Goal: Task Accomplishment & Management: Complete application form

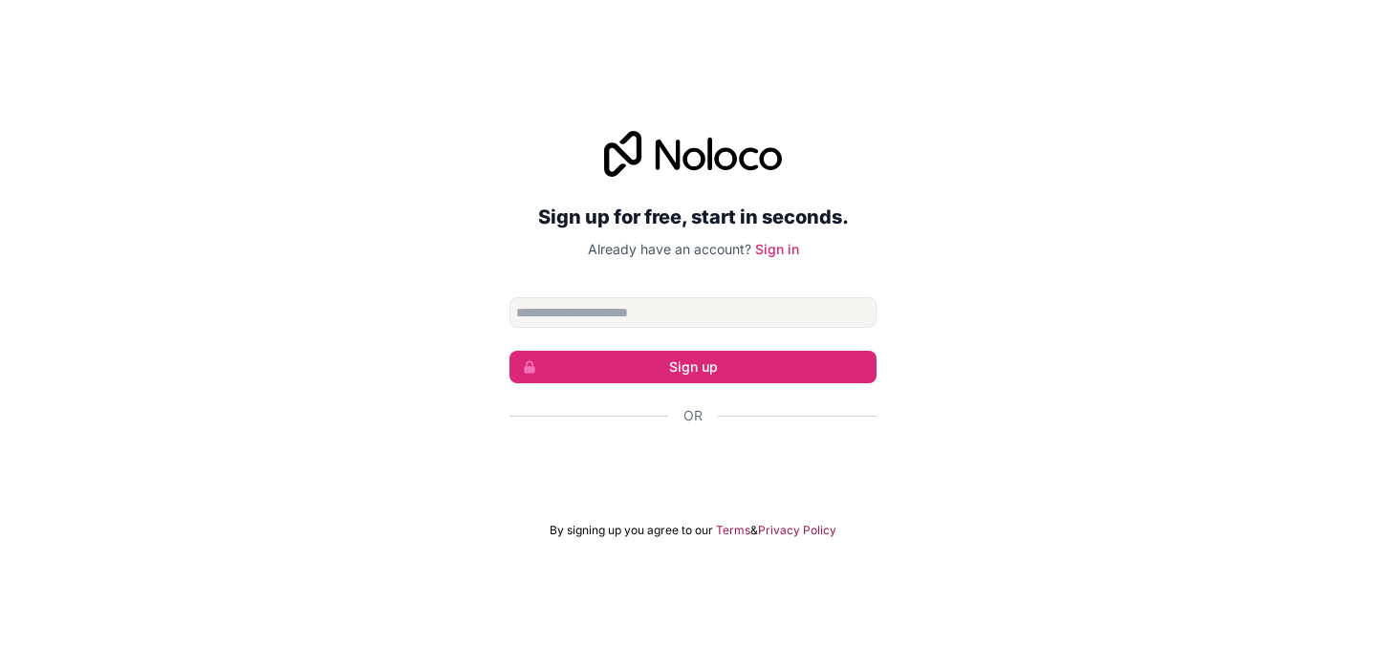
click at [402, 179] on div "Sign up for free, start in seconds. Already have an account? Sign in Sign up Or…" at bounding box center [693, 334] width 1386 height 461
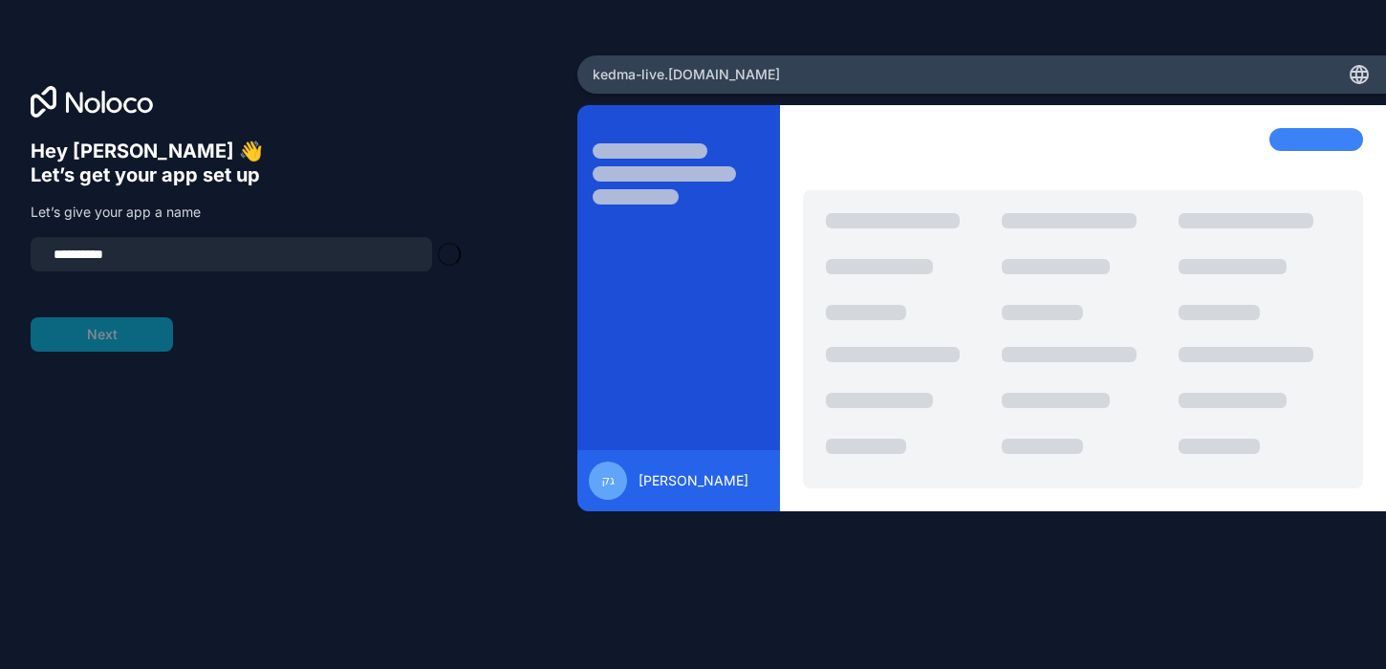
type input "**********"
click at [161, 350] on div "**********" at bounding box center [289, 361] width 516 height 443
click at [161, 342] on button "Next" at bounding box center [102, 334] width 142 height 34
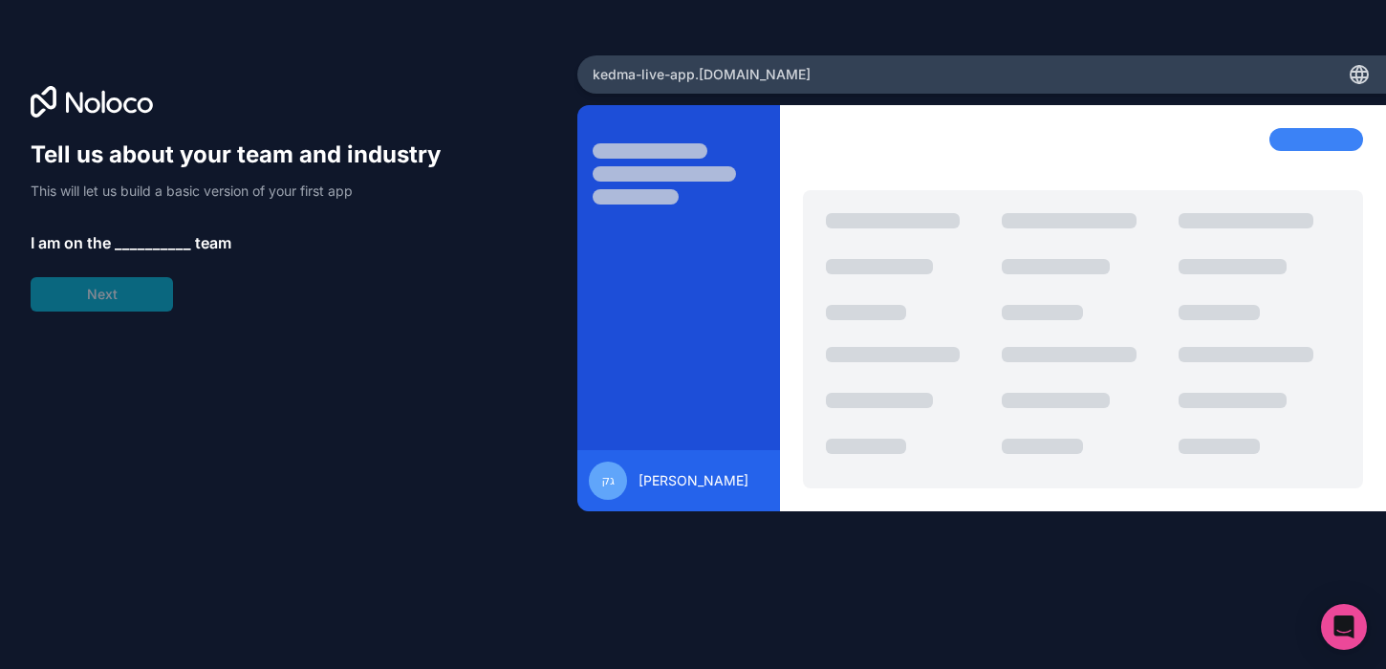
drag, startPoint x: 111, startPoint y: 284, endPoint x: 140, endPoint y: 236, distance: 56.2
click at [117, 274] on div "Tell us about your team and industry This will let us build a basic version of …" at bounding box center [245, 226] width 428 height 172
click at [140, 236] on span "__________" at bounding box center [153, 242] width 76 height 23
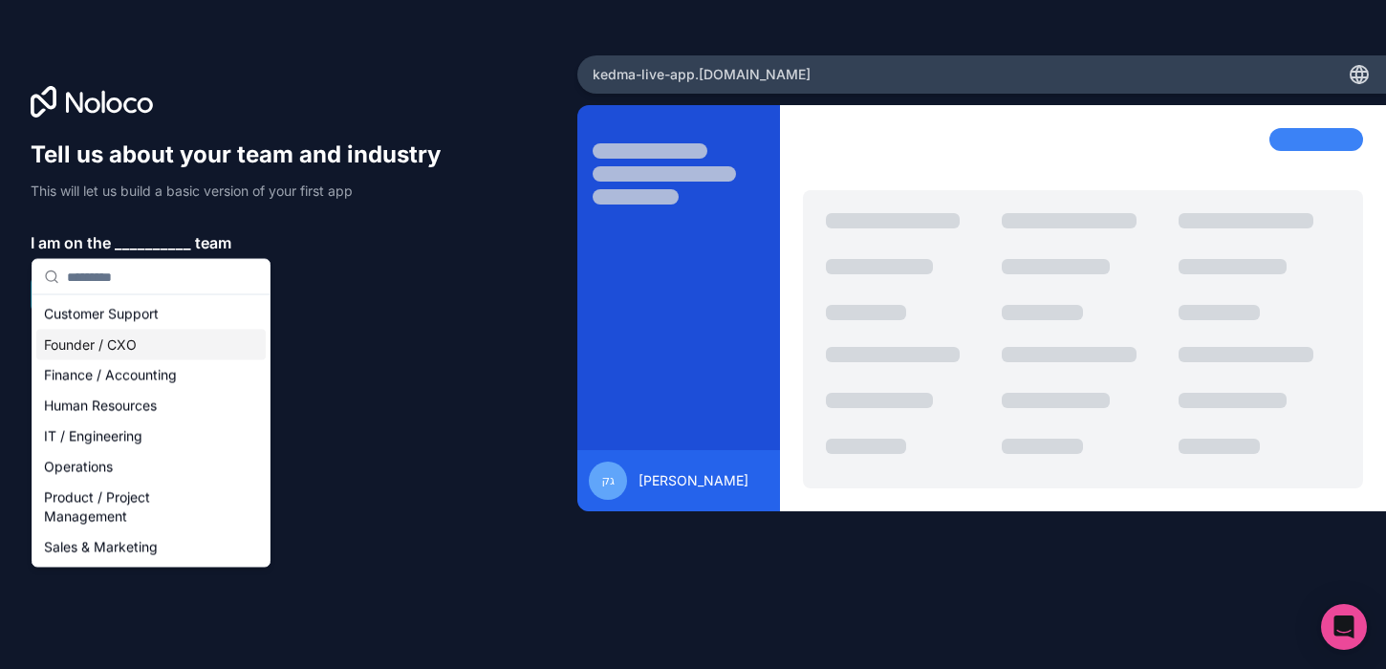
drag, startPoint x: 116, startPoint y: 373, endPoint x: 125, endPoint y: 349, distance: 25.7
click at [125, 349] on div "Customer Support Founder / CXO Finance / Accounting Human Resources IT / Engine…" at bounding box center [150, 431] width 229 height 264
click at [125, 349] on div "Founder / CXO" at bounding box center [150, 345] width 229 height 31
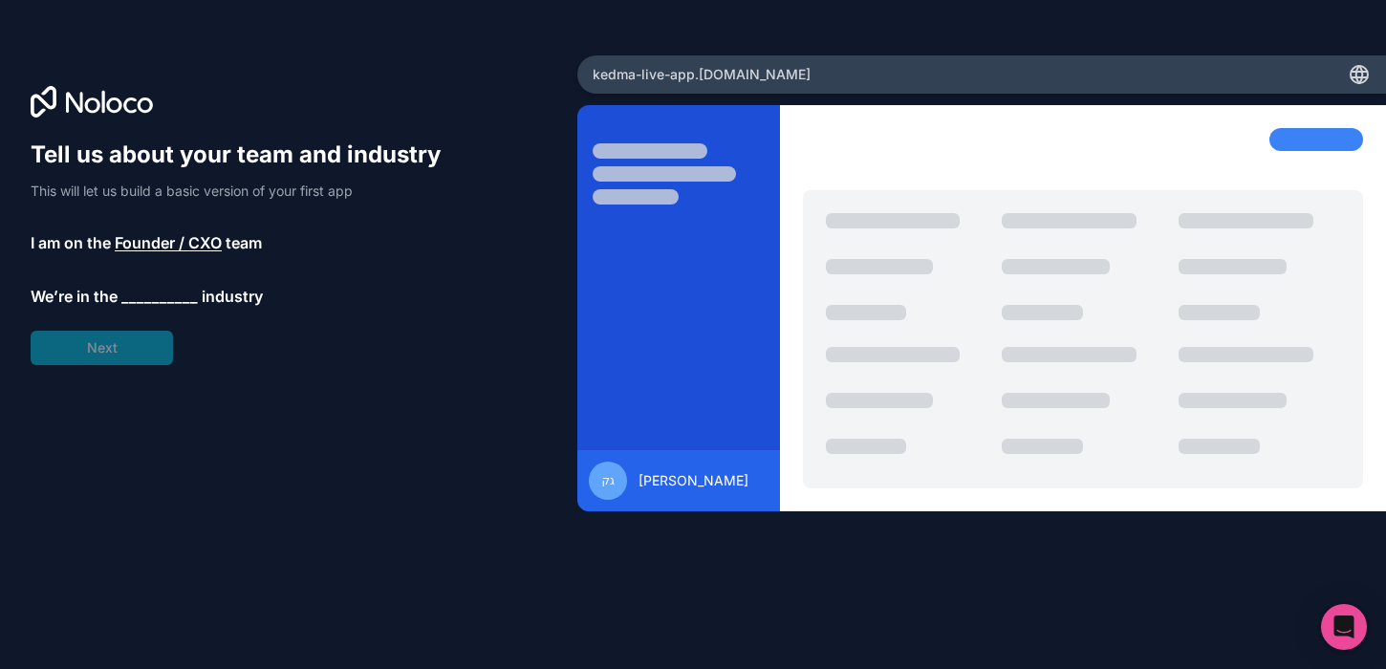
drag, startPoint x: 91, startPoint y: 357, endPoint x: 145, endPoint y: 309, distance: 72.5
click at [94, 353] on div "Tell us about your team and industry This will let us build a basic version of …" at bounding box center [245, 253] width 428 height 226
click at [146, 307] on span "__________" at bounding box center [159, 296] width 76 height 23
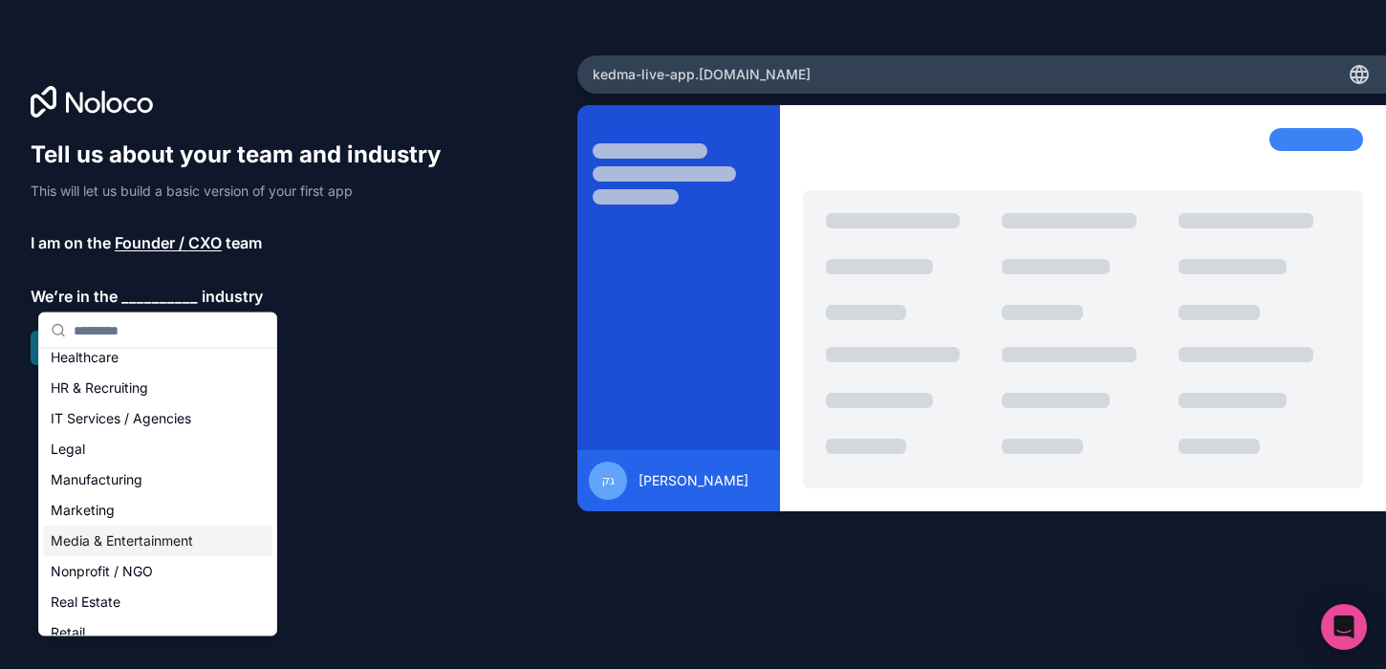
click at [138, 552] on div "Media & Entertainment" at bounding box center [157, 541] width 229 height 31
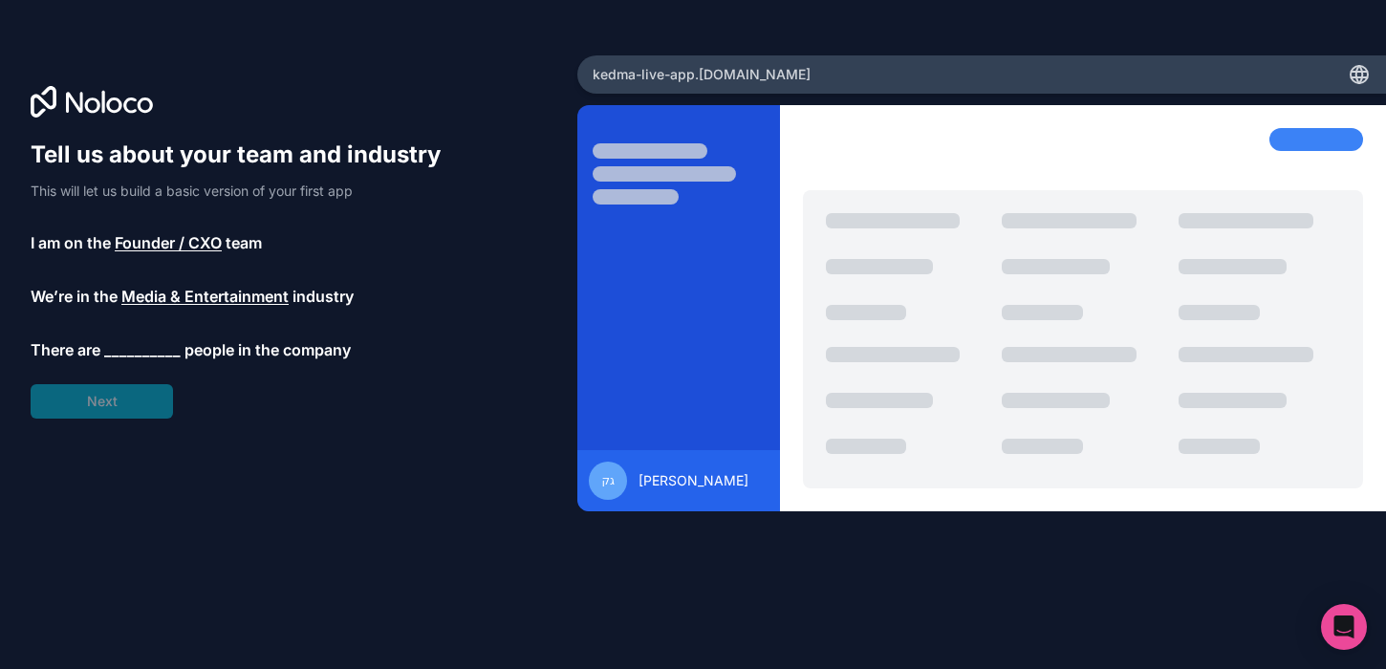
click at [106, 405] on div "Tell us about your team and industry This will let us build a basic version of …" at bounding box center [245, 279] width 428 height 279
click at [137, 349] on span "__________" at bounding box center [142, 349] width 76 height 23
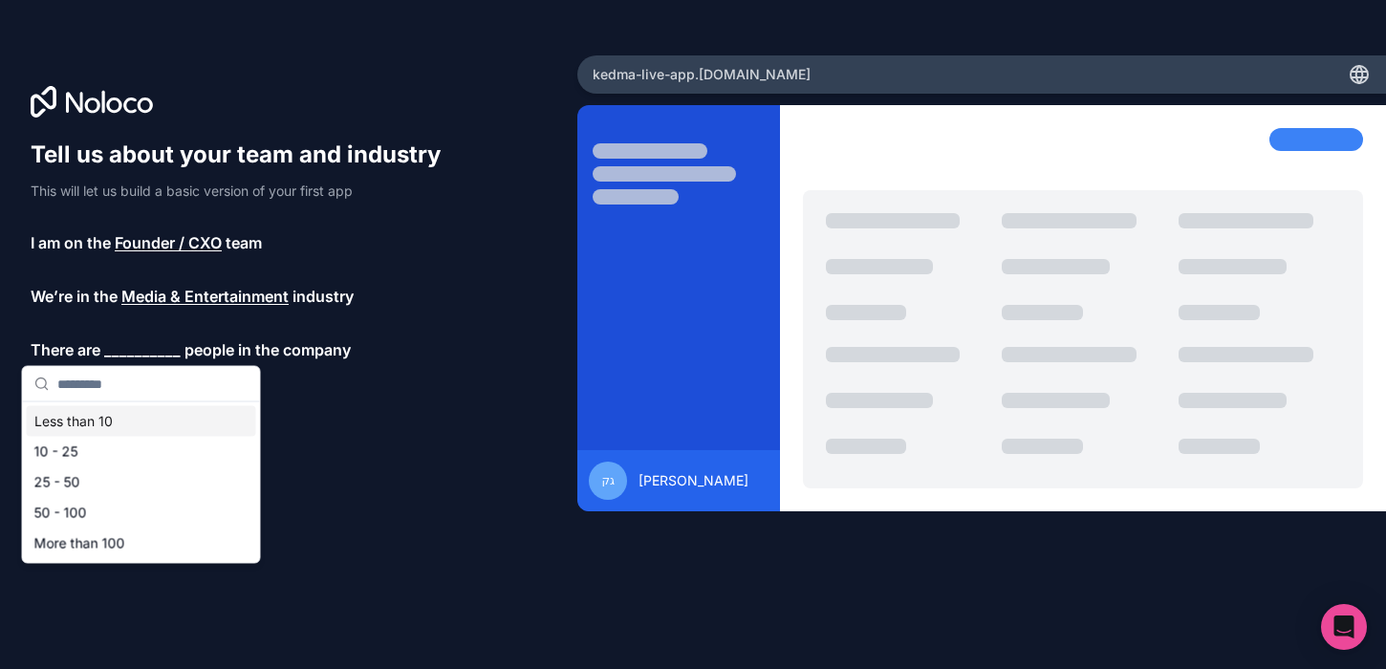
click at [92, 422] on div "Less than 10" at bounding box center [141, 421] width 229 height 31
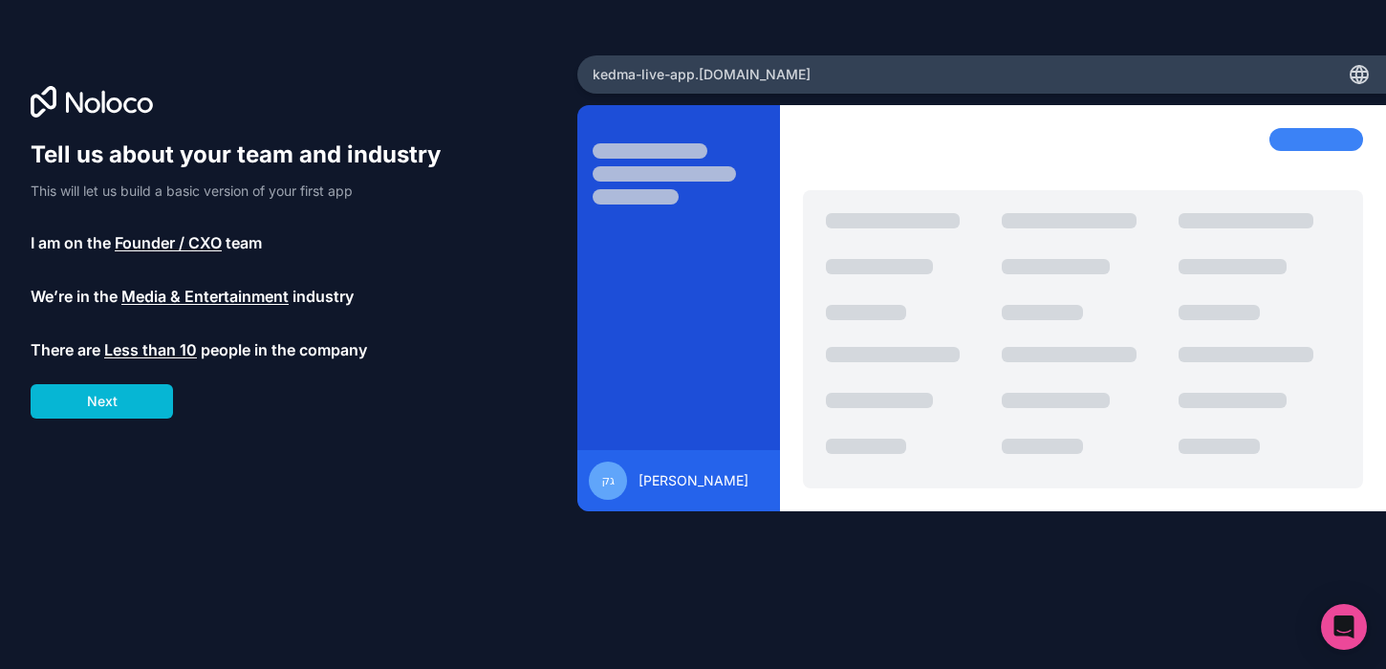
click at [87, 435] on div "Tell us about your team and industry This will let us build a basic version of …" at bounding box center [289, 361] width 516 height 443
click at [119, 389] on button "Next" at bounding box center [102, 401] width 142 height 34
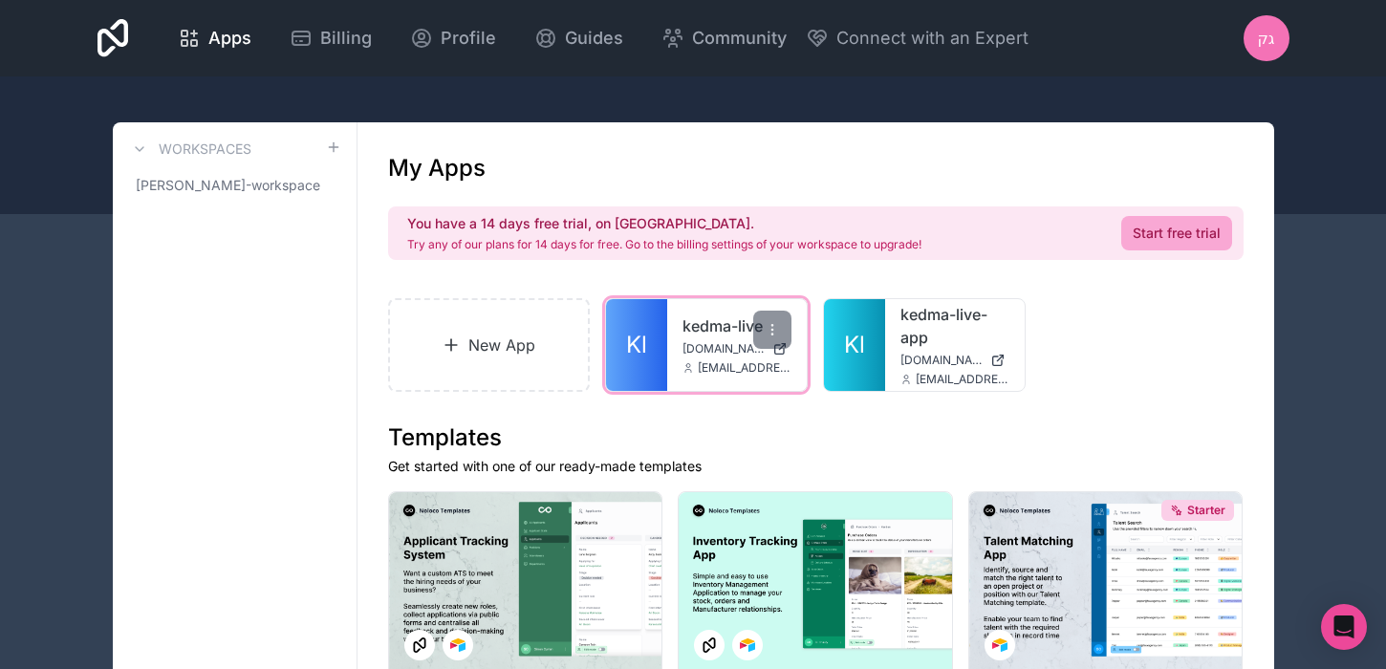
click at [667, 347] on div "kedma-live [DOMAIN_NAME] [EMAIL_ADDRESS][DOMAIN_NAME]" at bounding box center [737, 345] width 140 height 92
click at [316, 146] on div "Workspaces" at bounding box center [234, 149] width 213 height 23
click at [519, 338] on link "New App" at bounding box center [489, 345] width 203 height 94
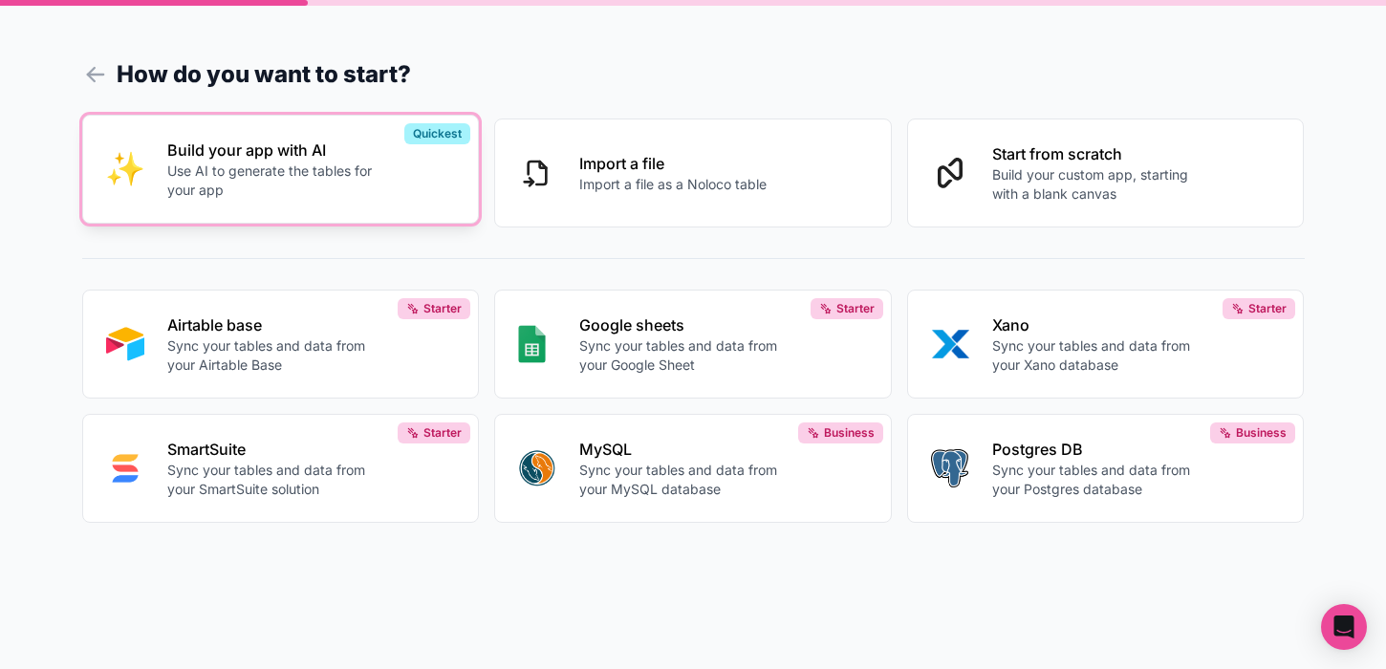
click at [313, 159] on p "Build your app with AI" at bounding box center [273, 150] width 212 height 23
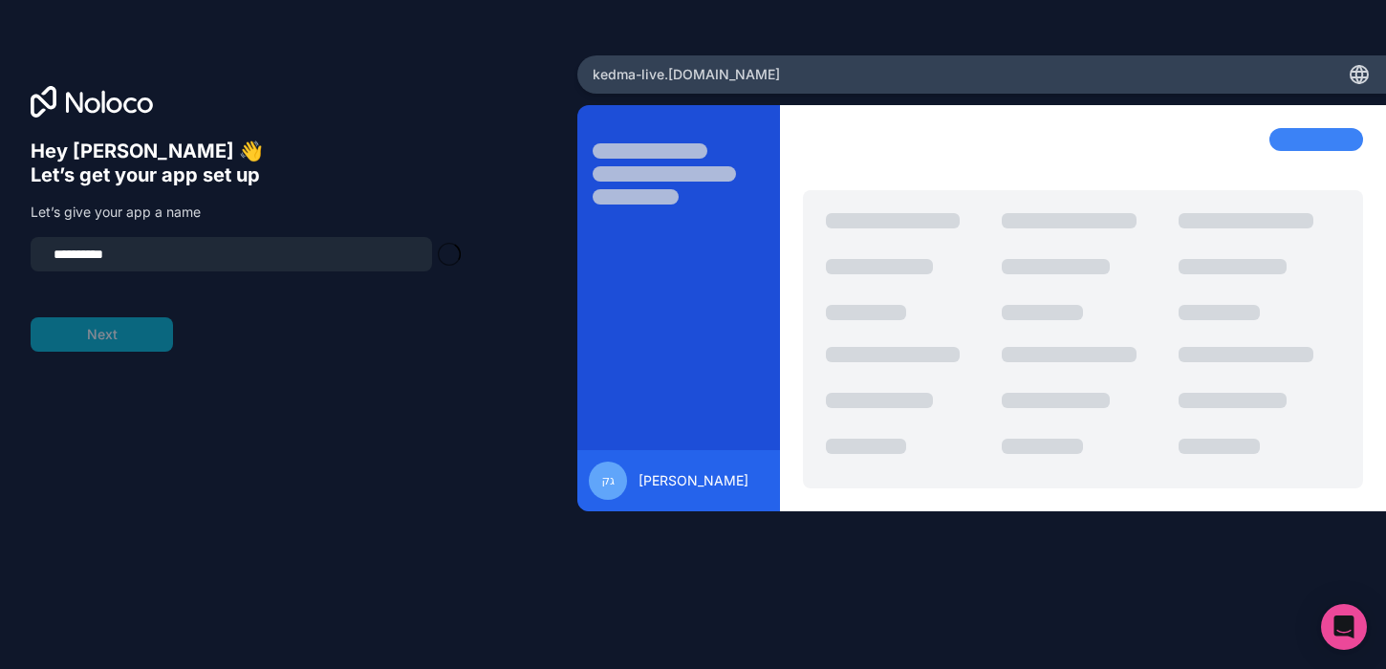
type input "**********"
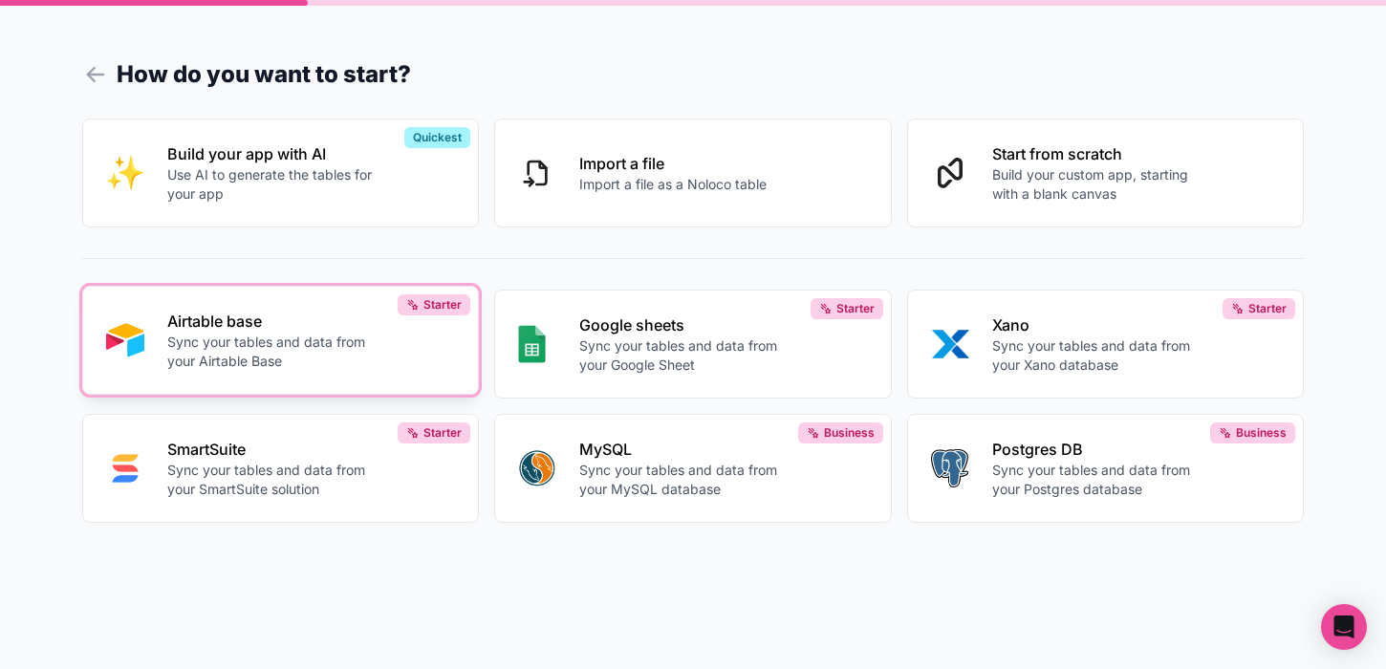
click at [370, 334] on div "Airtable base Sync your tables and data from your Airtable Base" at bounding box center [311, 340] width 289 height 61
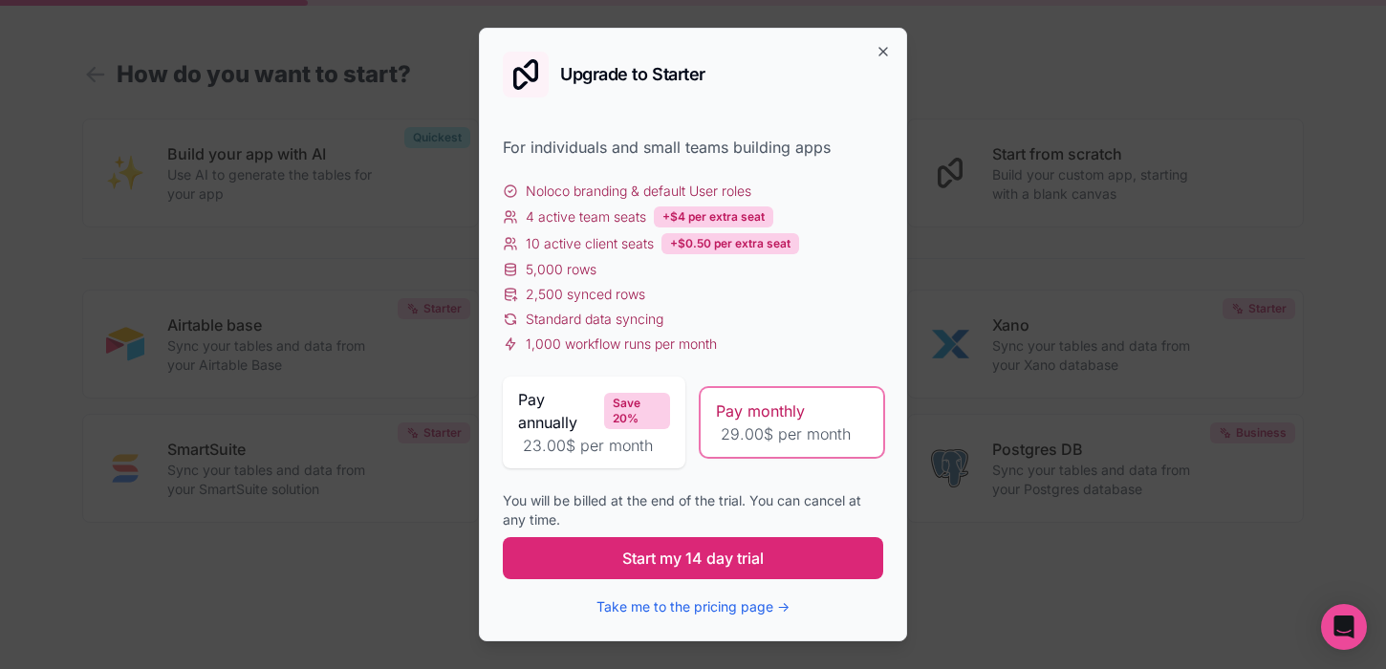
click at [681, 549] on span "Start my 14 day trial" at bounding box center [692, 558] width 141 height 23
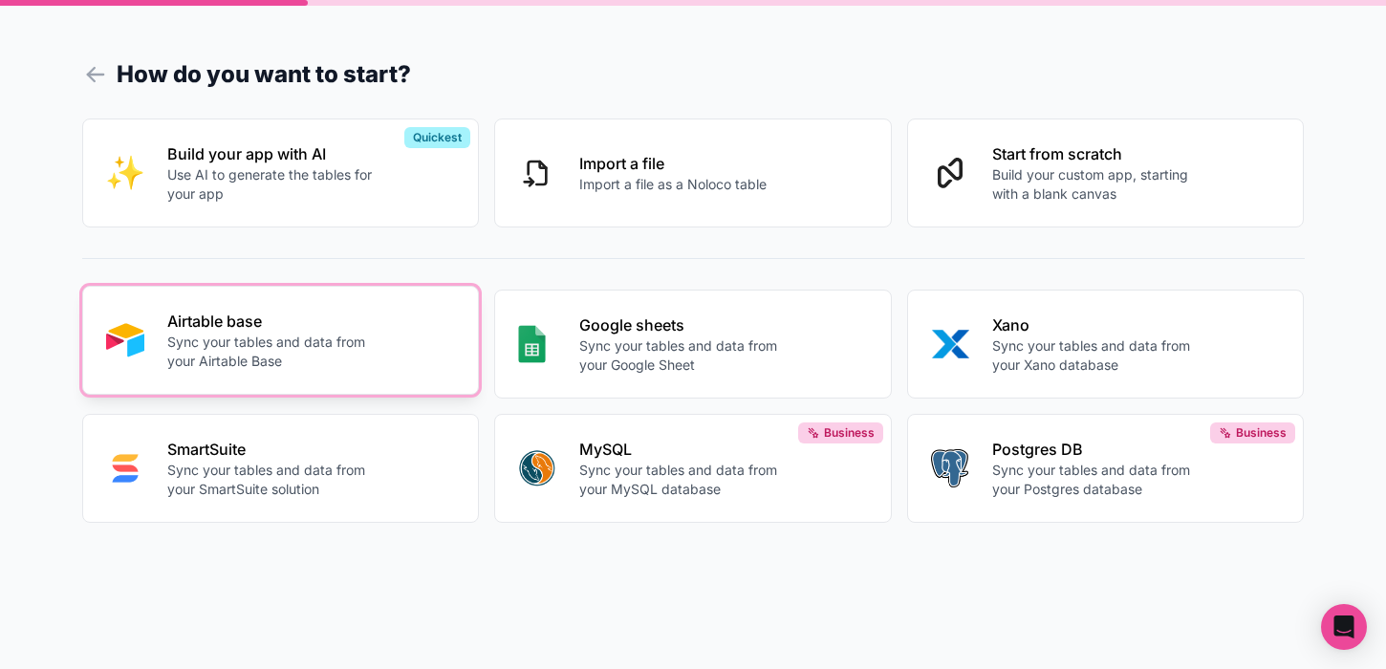
click at [366, 352] on p "Sync your tables and data from your Airtable Base" at bounding box center [273, 352] width 212 height 38
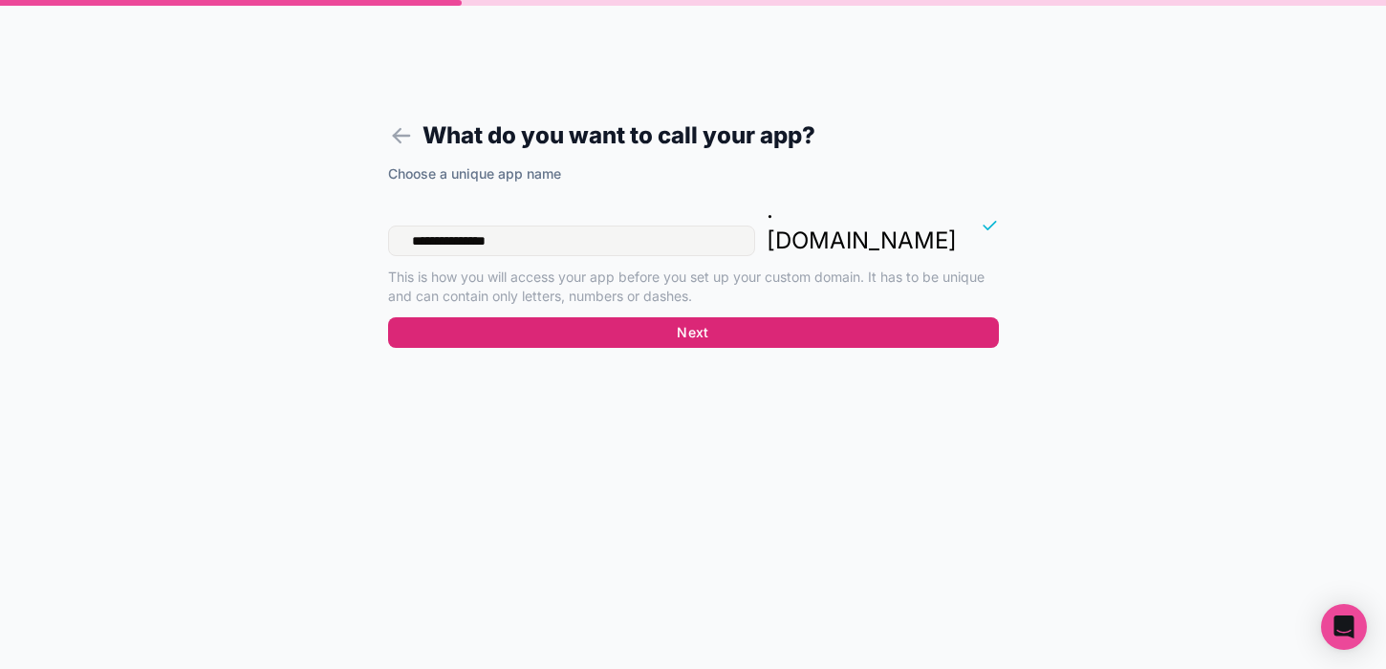
click at [632, 317] on button "Next" at bounding box center [693, 332] width 611 height 31
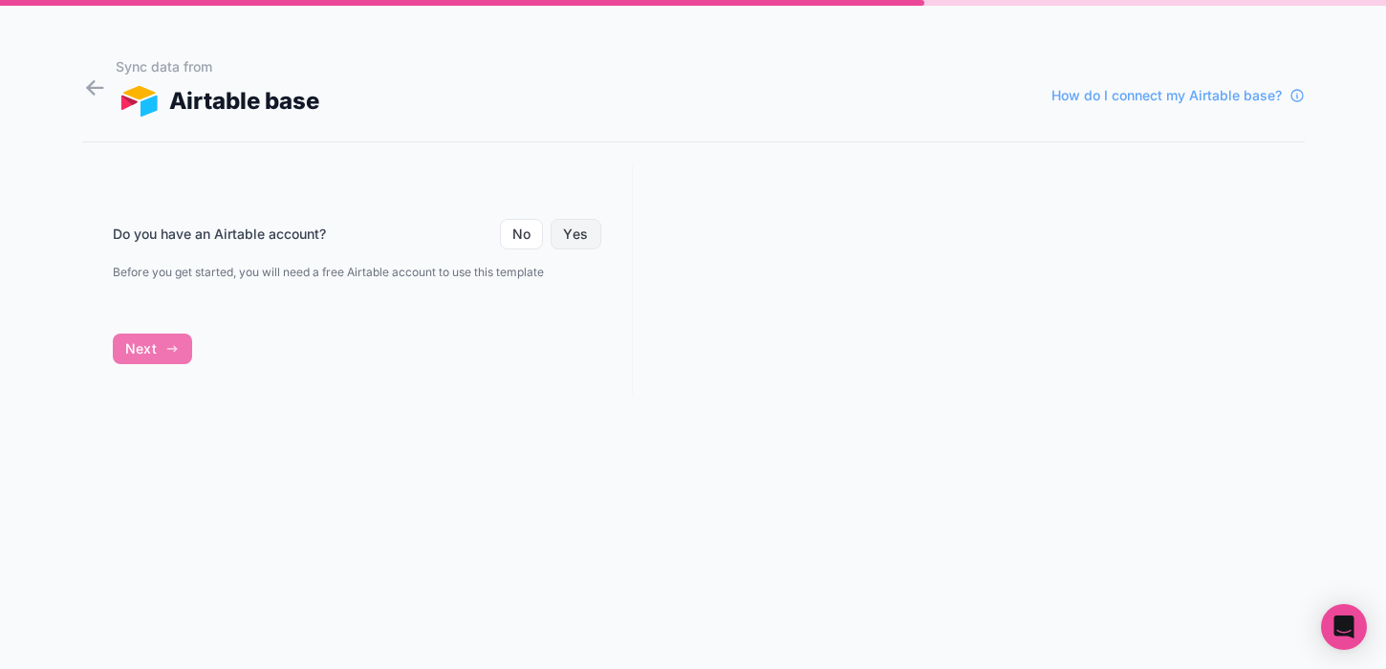
click at [563, 234] on button "Yes" at bounding box center [576, 234] width 50 height 31
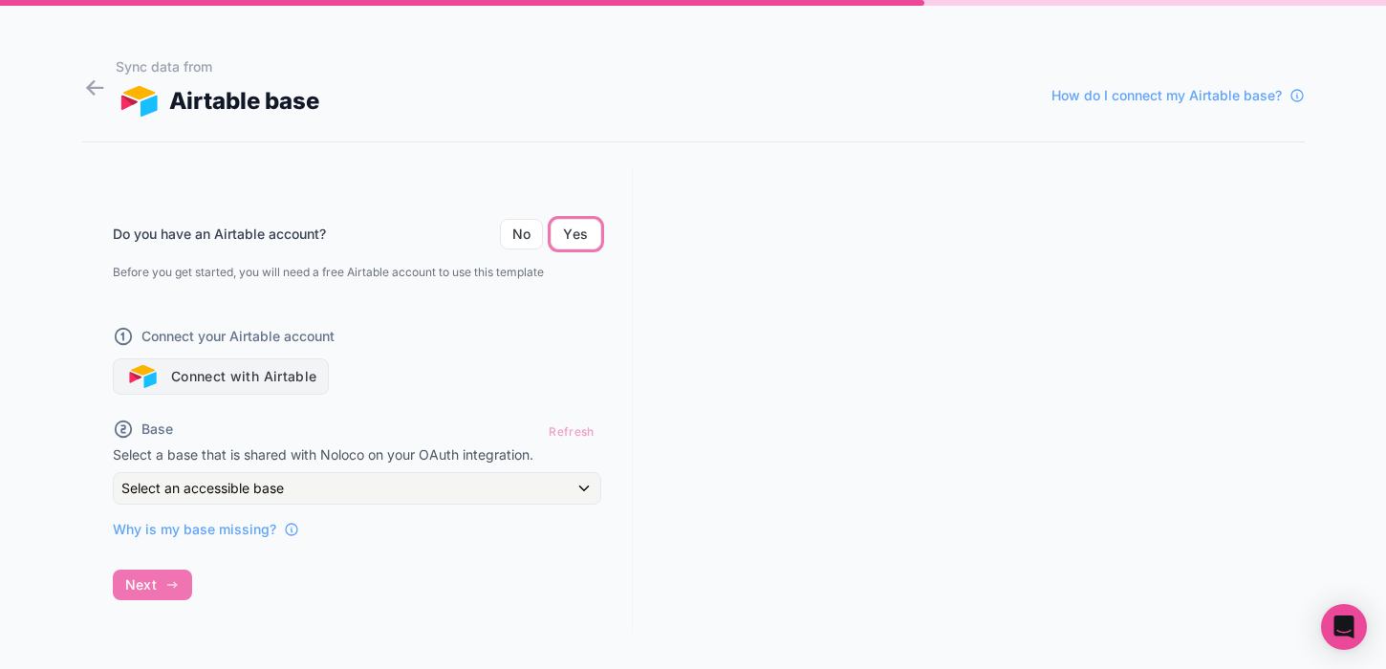
click at [227, 378] on button "Connect with Airtable" at bounding box center [221, 376] width 217 height 36
click at [514, 505] on div "Why is my base missing?" at bounding box center [357, 522] width 488 height 34
click at [242, 378] on button "Connect with Airtable" at bounding box center [221, 376] width 217 height 36
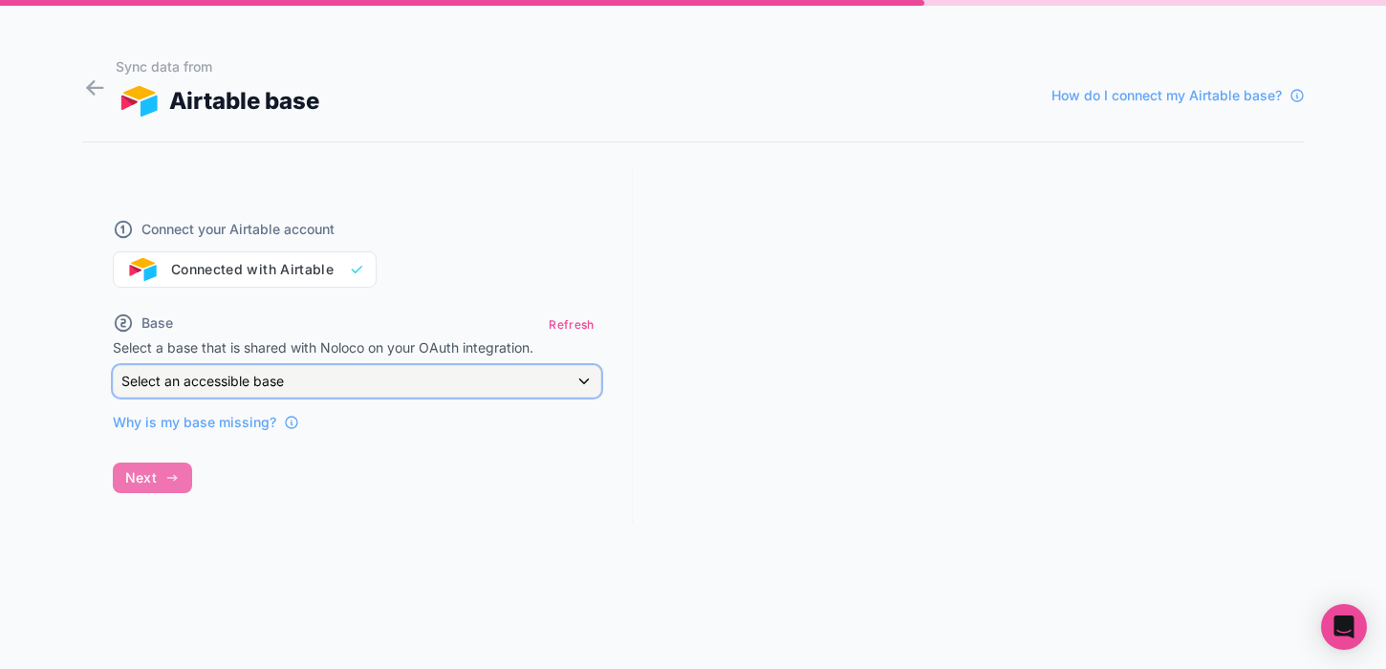
click at [416, 385] on div "Select an accessible base" at bounding box center [357, 381] width 486 height 31
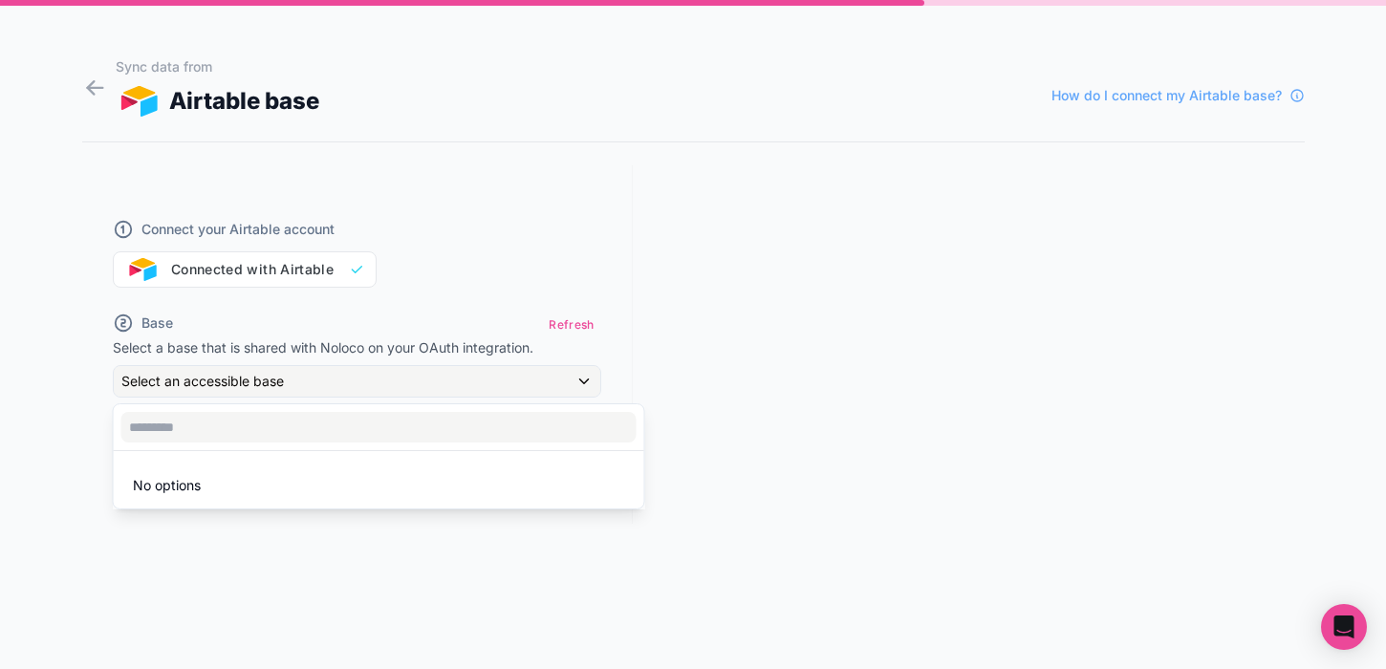
drag, startPoint x: 232, startPoint y: 202, endPoint x: 258, endPoint y: 239, distance: 45.3
click at [232, 202] on div at bounding box center [693, 334] width 1386 height 669
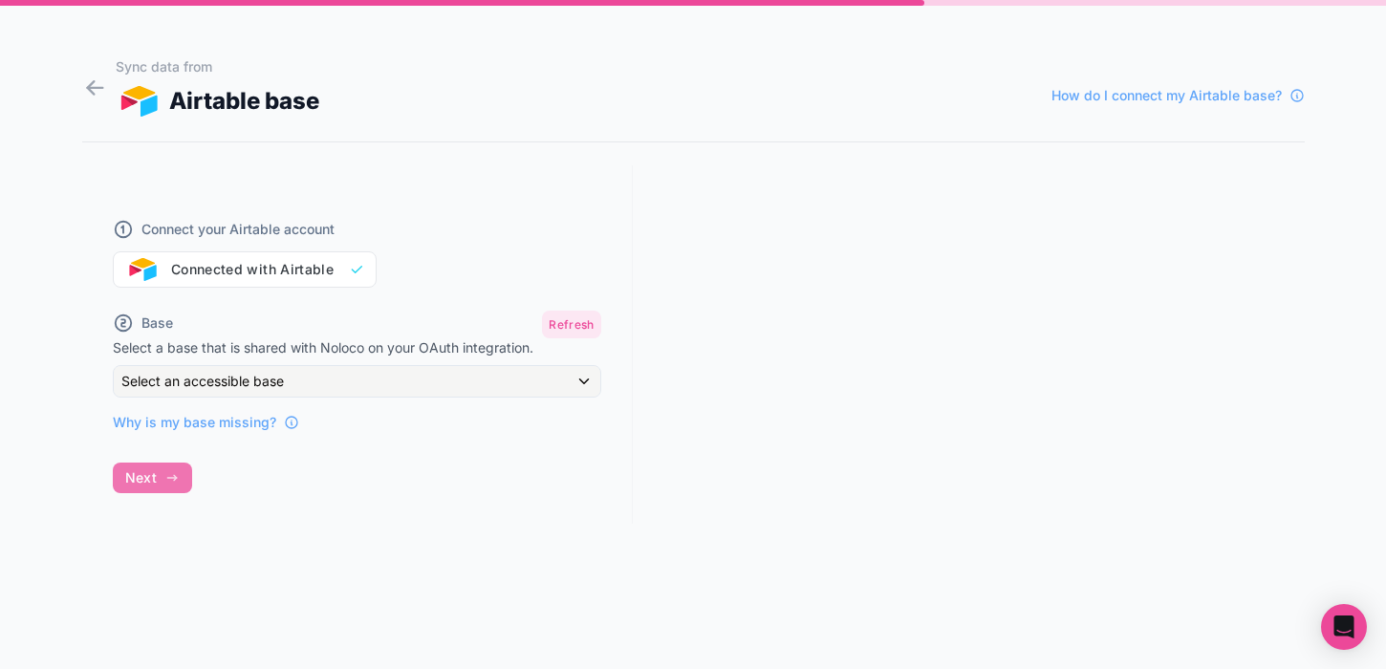
click at [582, 330] on button "Refresh" at bounding box center [571, 325] width 58 height 28
click at [476, 382] on div "Select an accessible base" at bounding box center [357, 381] width 486 height 31
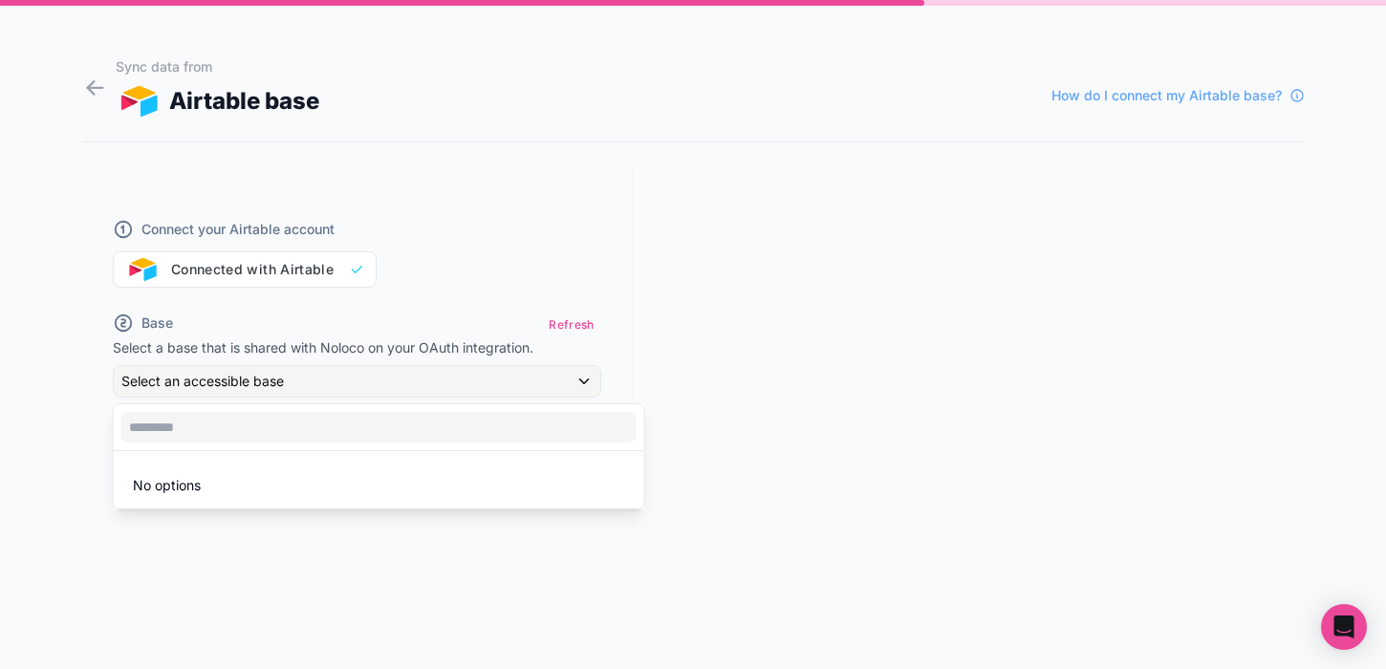
drag, startPoint x: 248, startPoint y: 480, endPoint x: 224, endPoint y: 475, distance: 24.4
click at [248, 481] on li "No options" at bounding box center [379, 485] width 523 height 38
